Goal: Transaction & Acquisition: Purchase product/service

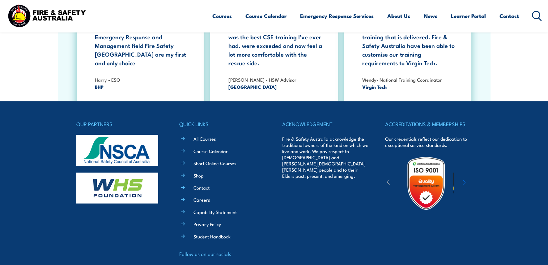
scroll to position [1112, 0]
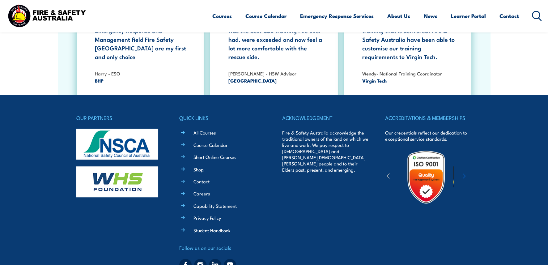
click at [200, 166] on link "Shop" at bounding box center [198, 169] width 10 height 6
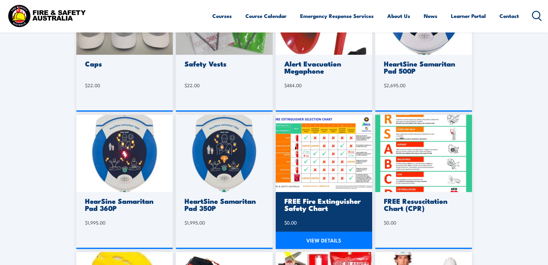
scroll to position [123, 0]
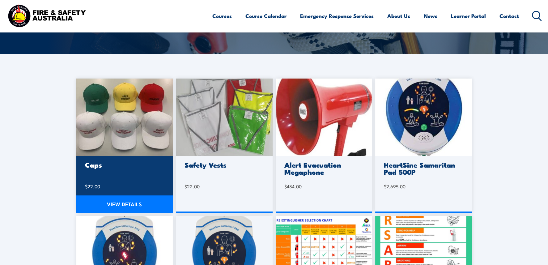
click at [97, 168] on h3 "Caps" at bounding box center [124, 164] width 78 height 7
click at [117, 206] on link "VIEW DETAILS" at bounding box center [124, 203] width 97 height 17
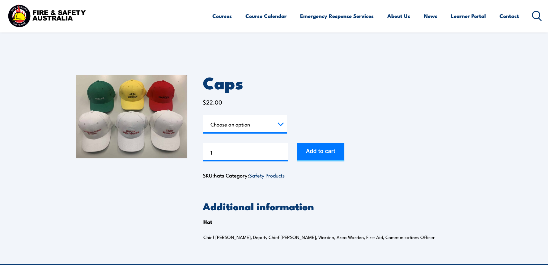
click at [259, 117] on select "Choose an option Chief Warden Deputy Chief Warden Warden Area Warden First Aid …" at bounding box center [245, 124] width 84 height 19
click at [361, 98] on div "Caps $ 22.00 Hat Choose an option Chief Warden Deputy Chief Warden Warden Area …" at bounding box center [337, 127] width 269 height 105
click at [162, 246] on div "Caps $ 22.00 Hat Choose an option Chief Warden Deputy Chief Warden Warden Area …" at bounding box center [274, 162] width 396 height 204
click at [248, 127] on select "Choose an option Chief Warden Deputy Chief Warden Warden Area Warden First Aid …" at bounding box center [245, 124] width 84 height 19
click at [203, 115] on select "Choose an option Chief Warden Deputy Chief Warden Warden Area Warden First Aid …" at bounding box center [245, 124] width 84 height 19
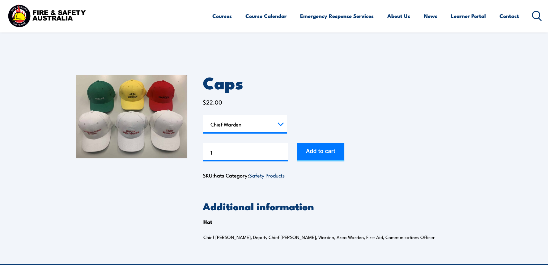
select select "Chief Warden"
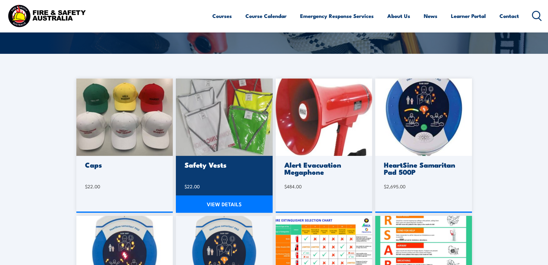
click at [213, 166] on h3 "Safety Vests" at bounding box center [224, 164] width 78 height 7
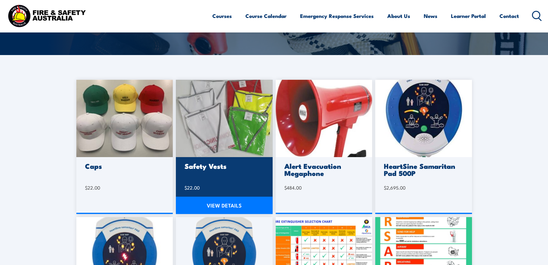
scroll to position [123, 0]
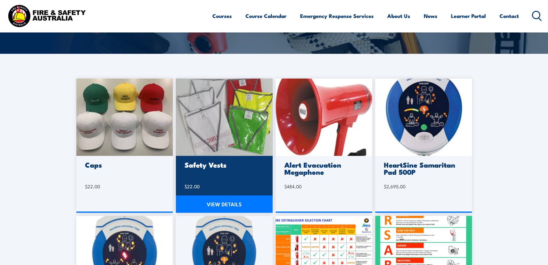
click at [213, 162] on h3 "Safety Vests" at bounding box center [224, 164] width 78 height 7
click at [224, 204] on link "VIEW DETAILS" at bounding box center [224, 203] width 97 height 17
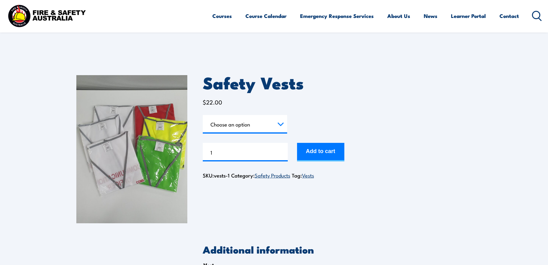
click at [236, 123] on select "Choose an option Chief Warden Deputy Chief Warden Warden Area Warden First Aid …" at bounding box center [245, 124] width 84 height 19
click at [203, 115] on select "Choose an option Chief Warden Deputy Chief Warden Warden Area Warden First Aid …" at bounding box center [245, 124] width 84 height 19
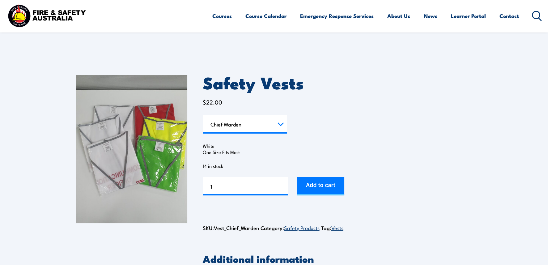
click at [250, 130] on select "Choose an option Chief Warden Deputy Chief Warden Warden Area Warden First Aid …" at bounding box center [245, 124] width 84 height 19
click at [225, 122] on select "Choose an option Chief Warden Deputy Chief Warden Warden Area Warden First Aid …" at bounding box center [245, 124] width 84 height 19
click at [203, 115] on select "Choose an option Chief Warden Deputy Chief Warden Warden Area Warden First Aid …" at bounding box center [245, 124] width 84 height 19
click at [233, 122] on select "Choose an option Chief Warden Deputy Chief Warden Warden Area Warden First Aid …" at bounding box center [245, 124] width 84 height 19
click at [203, 115] on select "Choose an option Chief Warden Deputy Chief Warden Warden Area Warden First Aid …" at bounding box center [245, 124] width 84 height 19
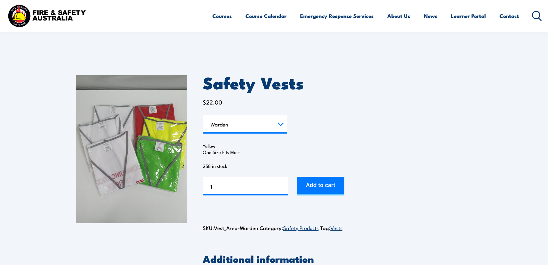
select select "Warden"
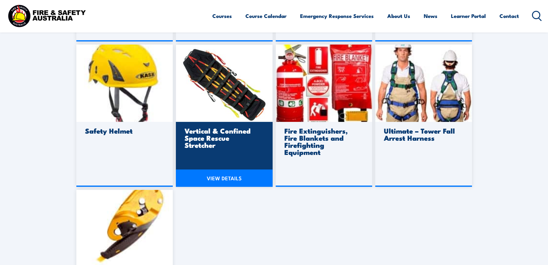
scroll to position [432, 0]
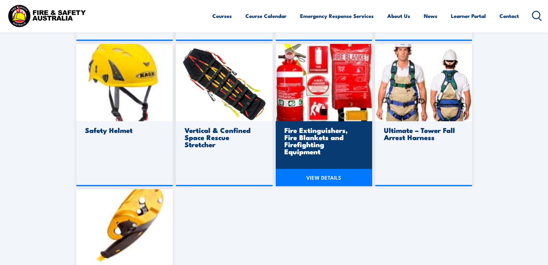
click at [314, 140] on h3 "Fire Extinguishers, Fire Blankets and Firefighting Equipment" at bounding box center [323, 140] width 78 height 28
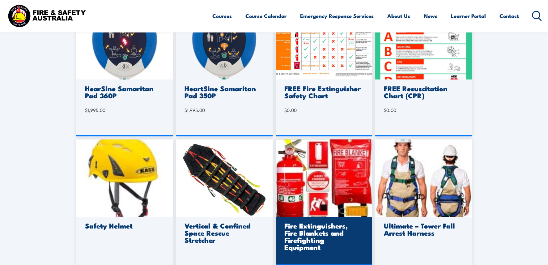
scroll to position [247, 0]
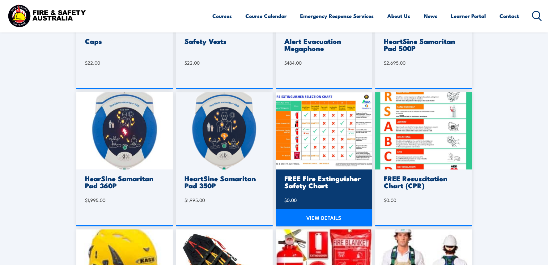
click at [313, 149] on img at bounding box center [324, 130] width 97 height 77
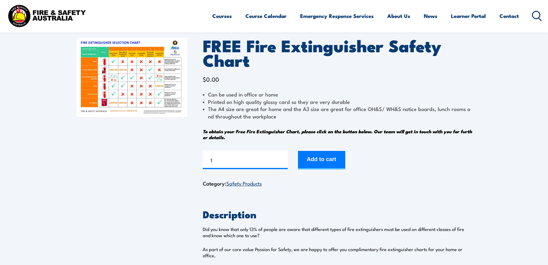
scroll to position [185, 0]
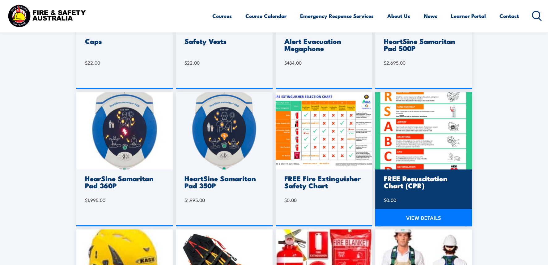
click at [418, 148] on img at bounding box center [423, 130] width 97 height 77
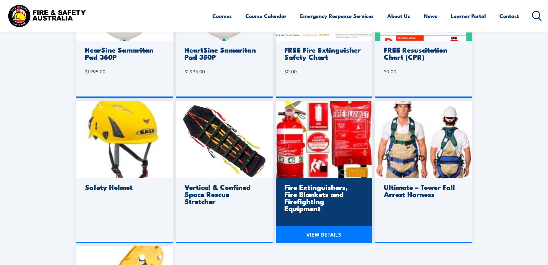
scroll to position [401, 0]
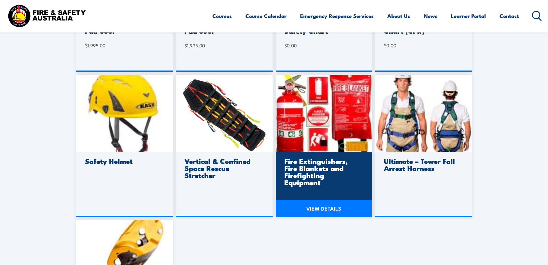
click at [319, 207] on link "VIEW DETAILS" at bounding box center [324, 208] width 97 height 17
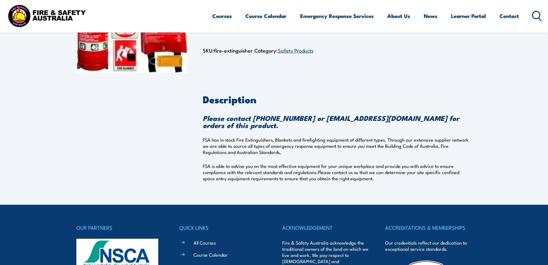
scroll to position [185, 0]
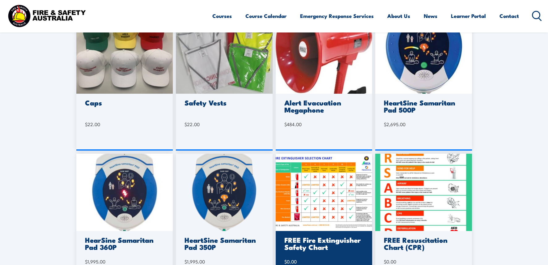
scroll to position [123, 0]
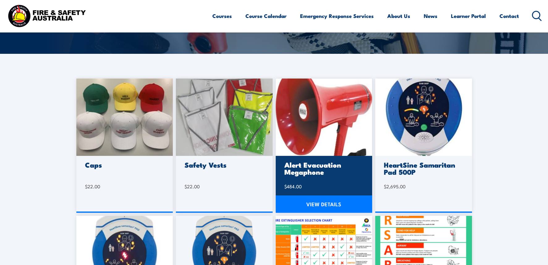
click at [323, 110] on img at bounding box center [324, 117] width 97 height 77
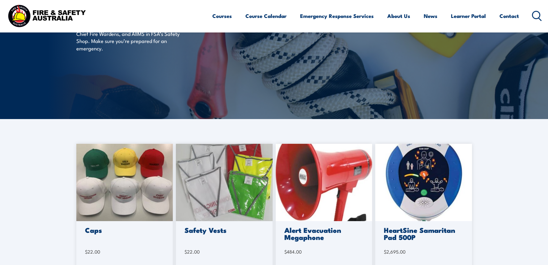
scroll to position [123, 0]
